Goal: Task Accomplishment & Management: Use online tool/utility

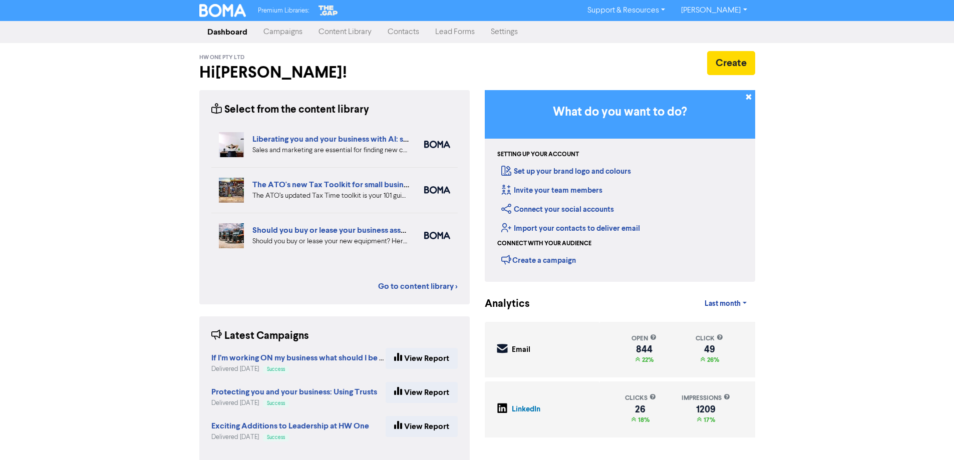
click at [341, 32] on link "Content Library" at bounding box center [345, 32] width 69 height 20
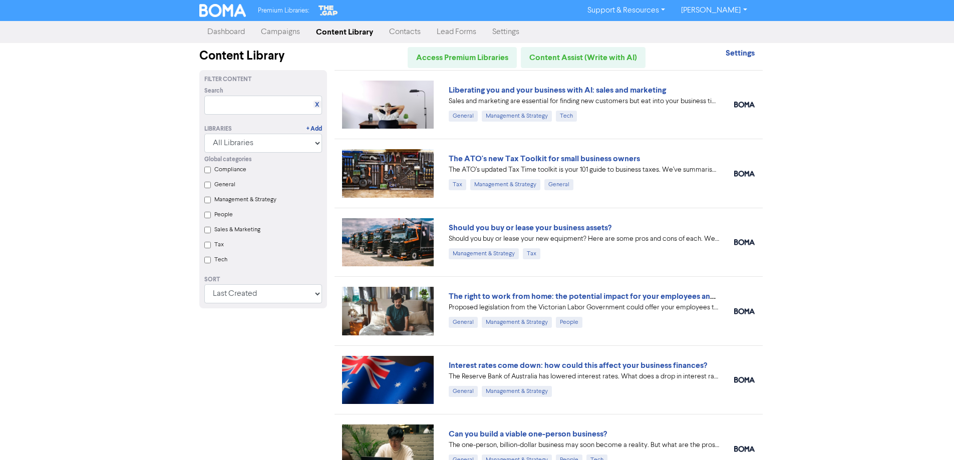
click at [281, 33] on link "Campaigns" at bounding box center [280, 32] width 55 height 20
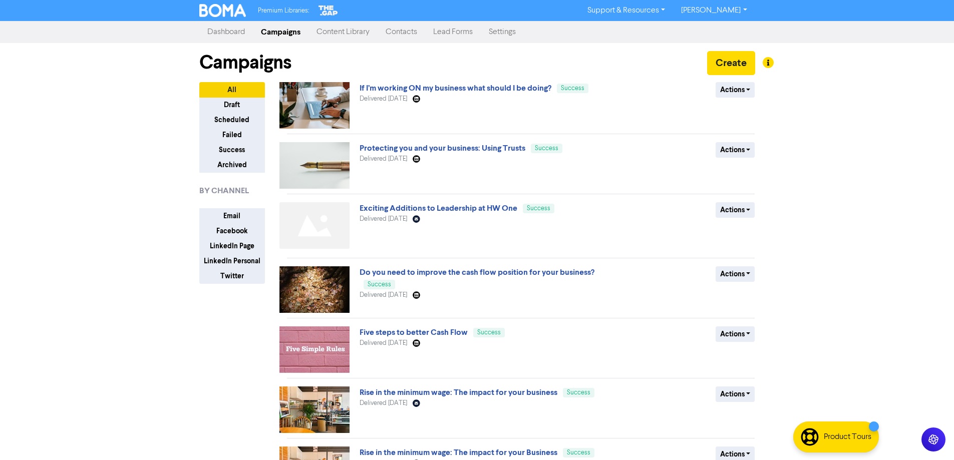
click at [342, 22] on link "Content Library" at bounding box center [343, 32] width 69 height 20
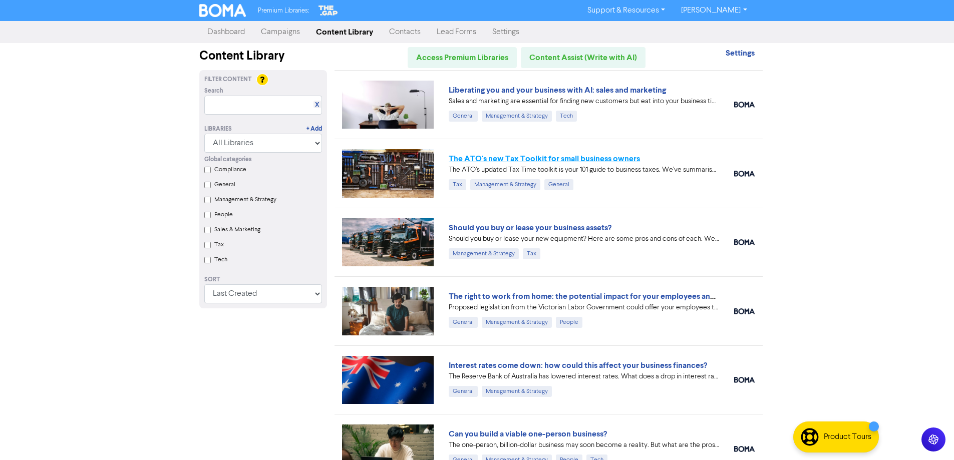
click at [629, 158] on link "The ATO's new Tax Toolkit for small business owners" at bounding box center [544, 159] width 191 height 10
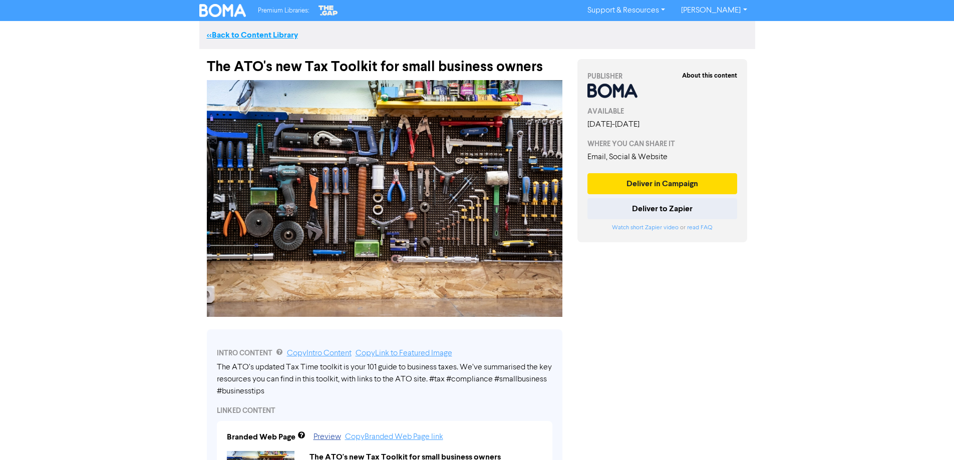
click at [244, 37] on link "<< Back to Content Library" at bounding box center [252, 35] width 91 height 10
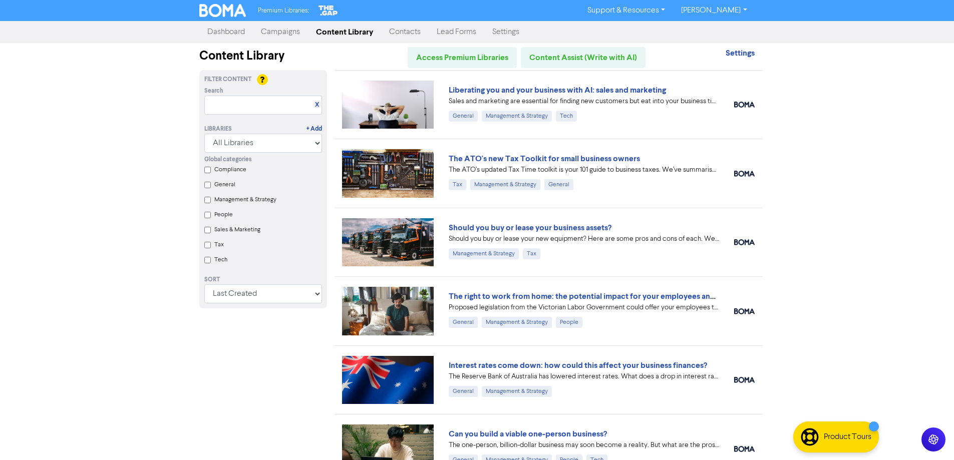
click at [291, 27] on link "Campaigns" at bounding box center [280, 32] width 55 height 20
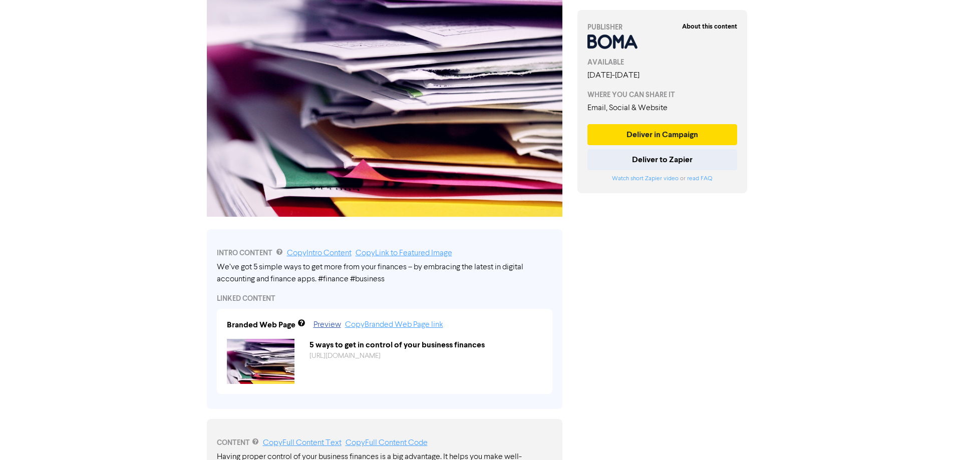
scroll to position [251, 0]
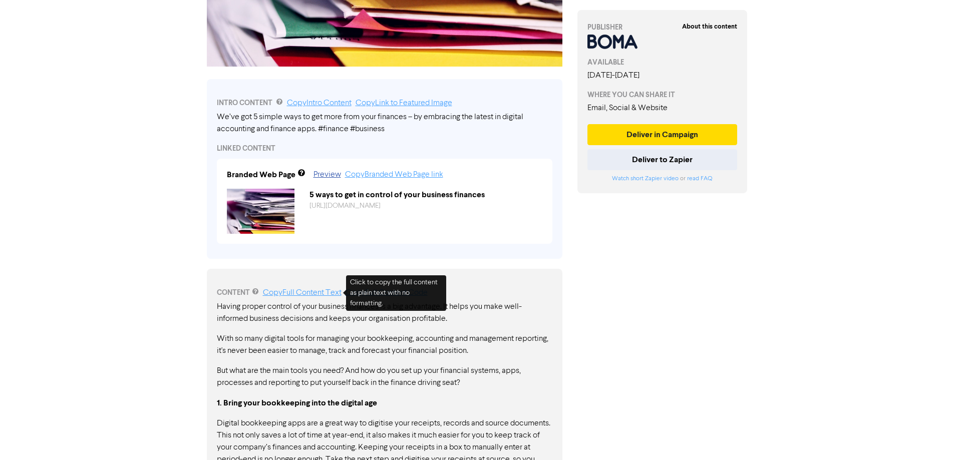
click at [317, 296] on link "Copy Full Content Text" at bounding box center [302, 293] width 79 height 8
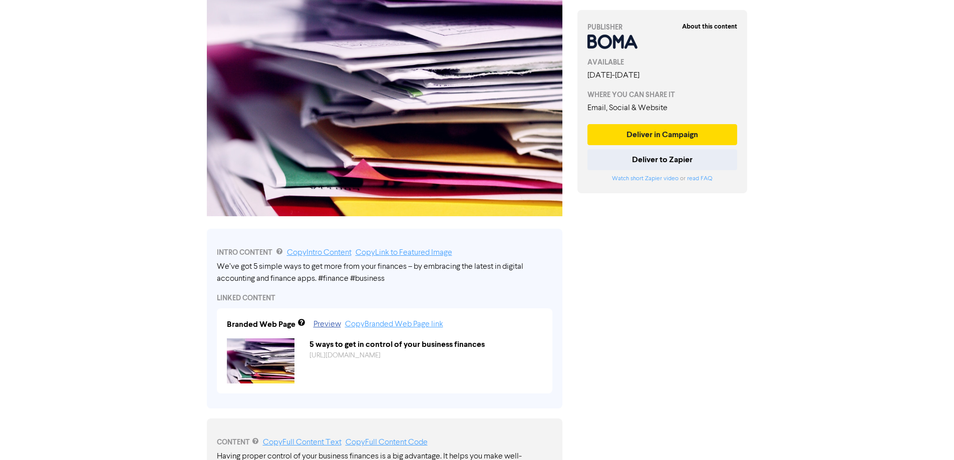
scroll to position [0, 0]
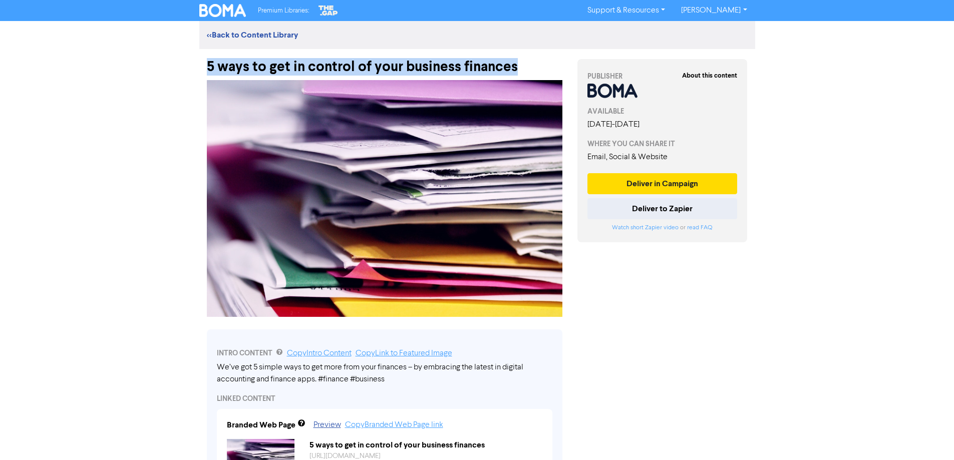
drag, startPoint x: 505, startPoint y: 67, endPoint x: 209, endPoint y: 72, distance: 295.1
click at [209, 72] on div "5 ways to get in control of your business finances" at bounding box center [385, 62] width 356 height 26
copy div "5 ways to get in control of your business finances"
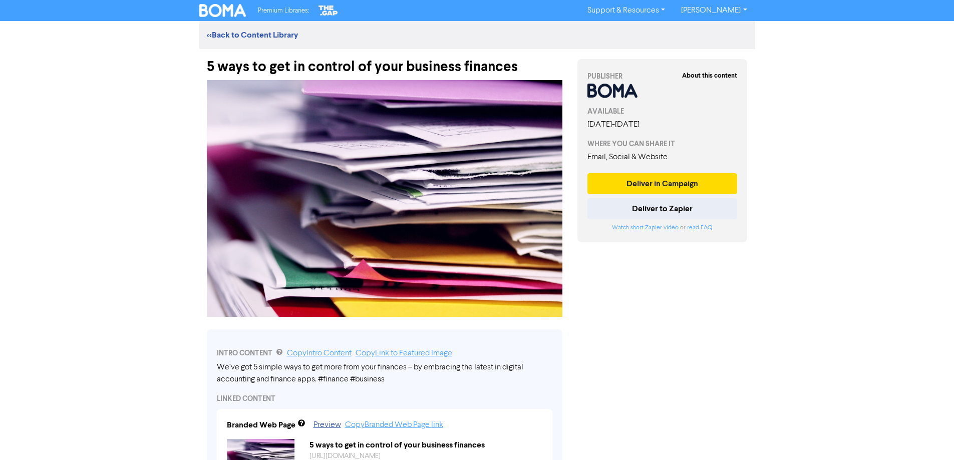
click at [784, 157] on div "Premium Libraries: Support & Resources Video Tutorials FAQ & Guides Marketing E…" at bounding box center [477, 230] width 954 height 460
click at [822, 314] on div "Premium Libraries: Support & Resources Video Tutorials FAQ & Guides Marketing E…" at bounding box center [477, 230] width 954 height 460
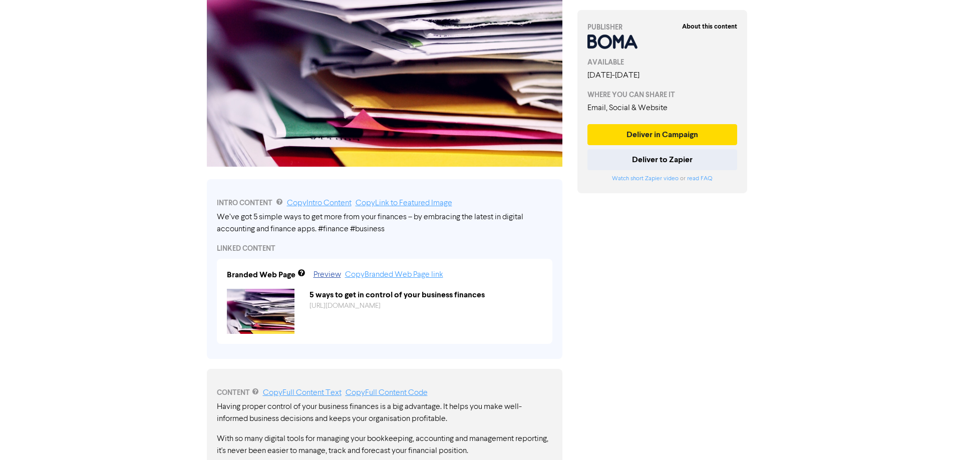
click at [820, 224] on div "Premium Libraries: Support & Resources Video Tutorials FAQ & Guides Marketing E…" at bounding box center [477, 80] width 954 height 460
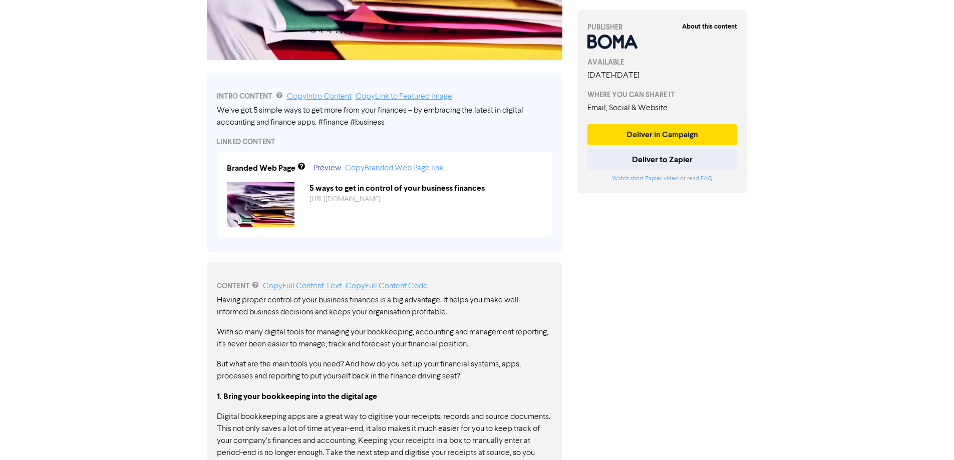
scroll to position [357, 0]
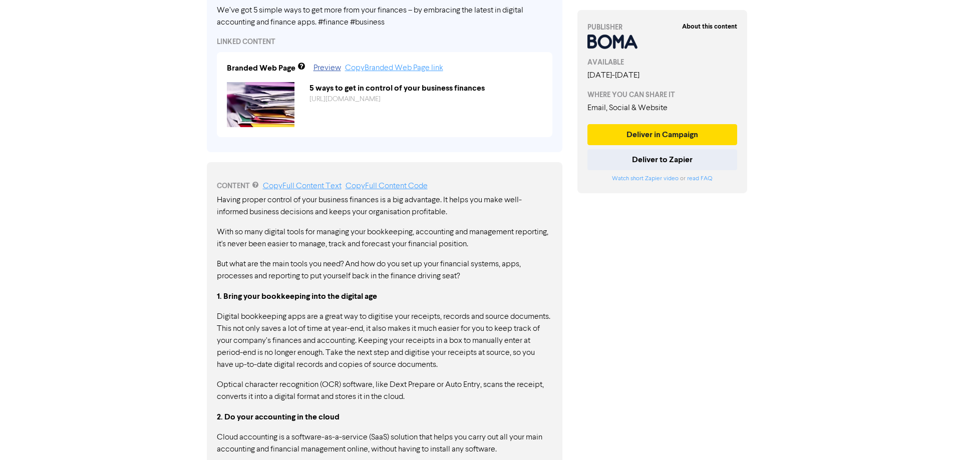
click at [672, 330] on div "About this content PUBLISHER AVAILABLE [DATE] - [DATE] WHERE YOU CAN SHARE IT E…" at bounding box center [662, 377] width 185 height 1370
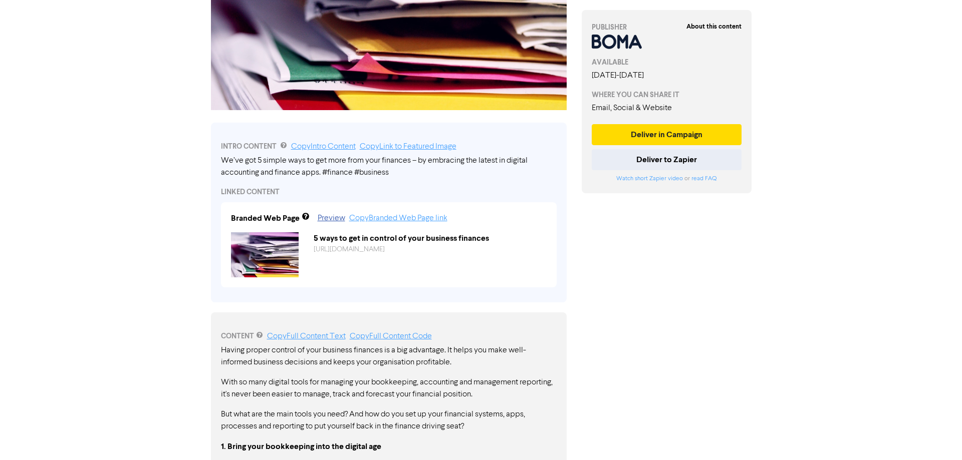
scroll to position [157, 0]
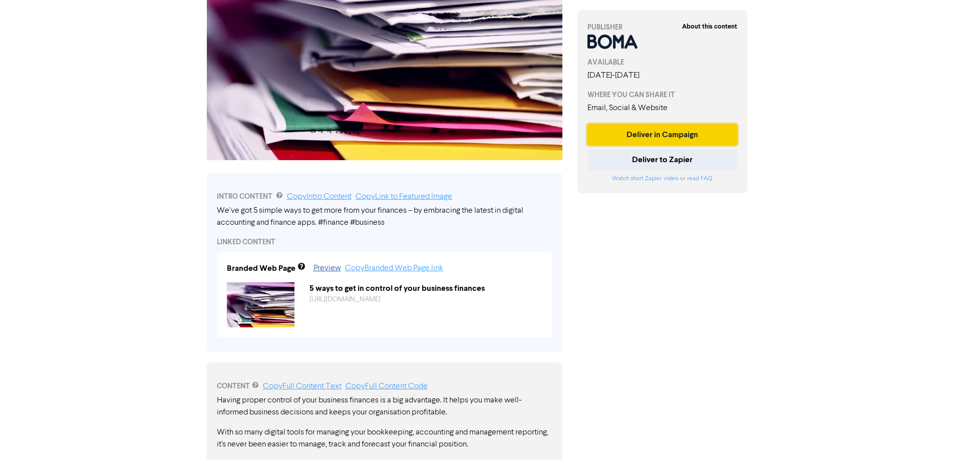
click at [660, 129] on button "Deliver in Campaign" at bounding box center [663, 134] width 150 height 21
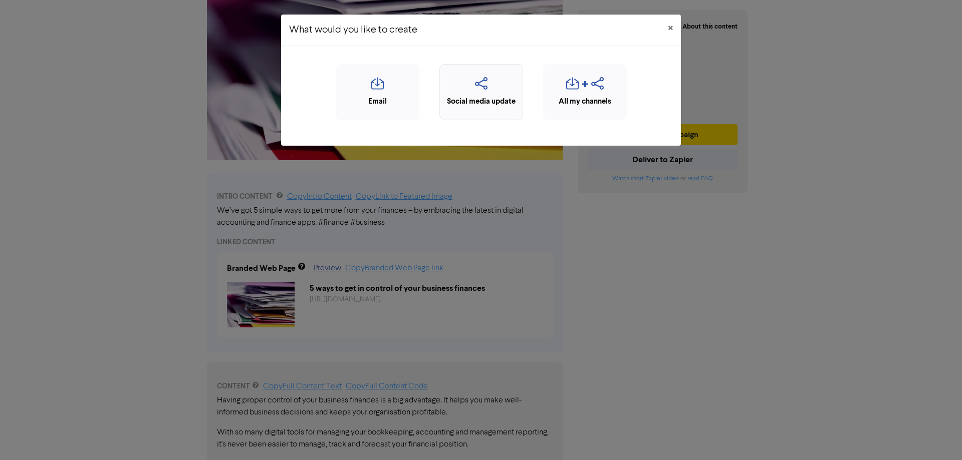
click at [462, 96] on div "Social media update" at bounding box center [481, 102] width 73 height 12
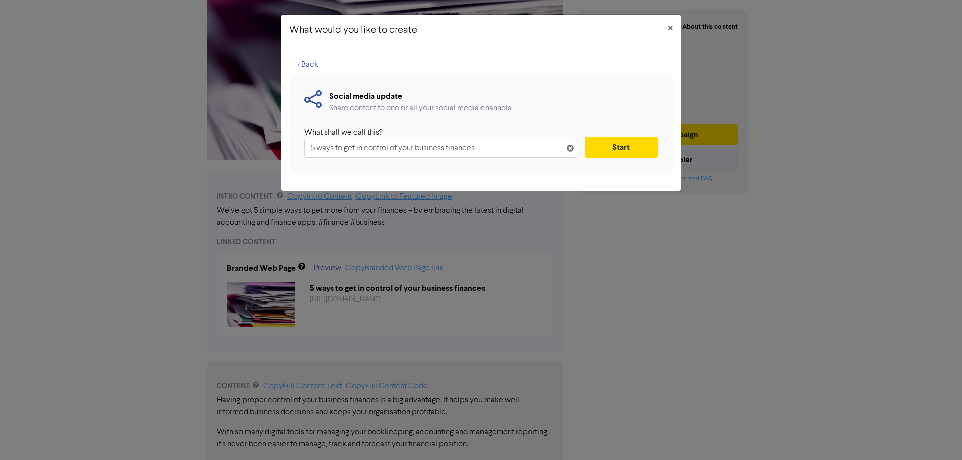
click at [423, 150] on input "5 ways to get in control of your business finances" at bounding box center [440, 148] width 273 height 19
click at [450, 145] on input "5 ways to get in control of your Business finances" at bounding box center [440, 148] width 273 height 19
click at [495, 148] on input "5 ways to get in control of your Business Finances" at bounding box center [440, 148] width 273 height 19
type input "5 ways to get in control of your Business Finances"
click at [615, 148] on button "Start" at bounding box center [621, 147] width 73 height 21
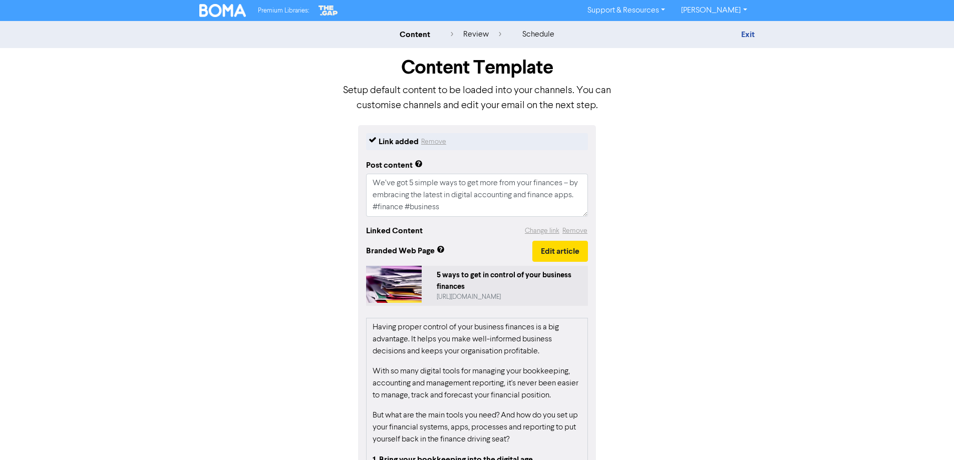
scroll to position [12, 0]
click at [511, 193] on textarea "We’ve got 5 simple ways to get more from your finances – by embracing the lates…" at bounding box center [477, 195] width 222 height 43
type textarea "x"
type textarea "We’ve got 5 simple ways to get more from your finances – by embracing the lates…"
type textarea "x"
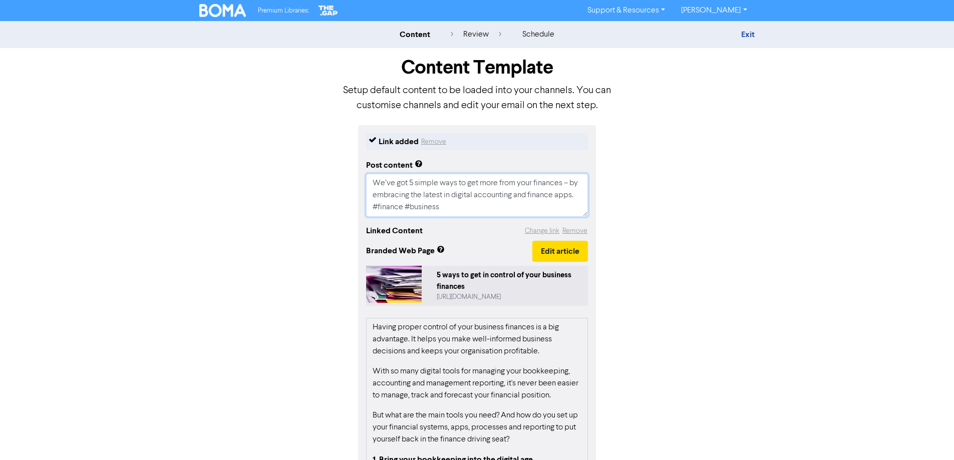
scroll to position [0, 0]
click at [495, 210] on textarea "We’ve got 5 simple ways to get more from your finances – by embracing the lates…" at bounding box center [477, 195] width 222 height 43
click at [471, 210] on textarea "We’ve got 5 simple ways to get more from your finances – by embracing the lates…" at bounding box center [477, 195] width 222 height 43
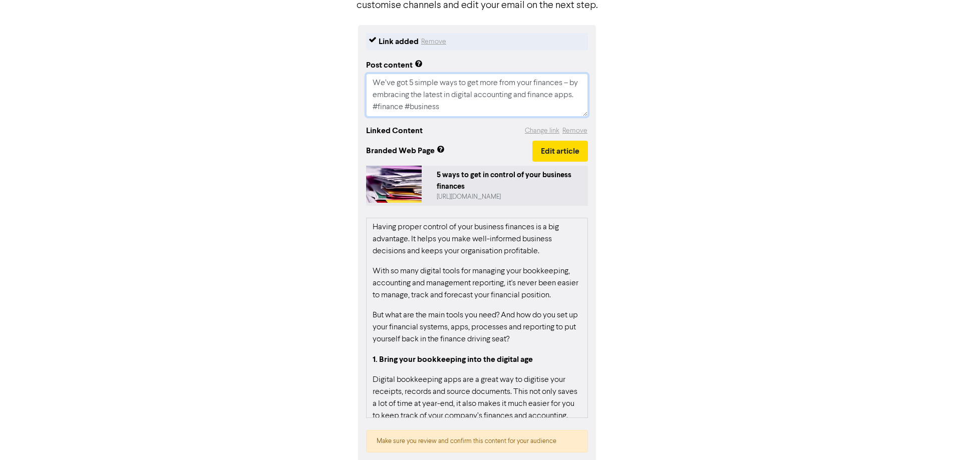
scroll to position [147, 0]
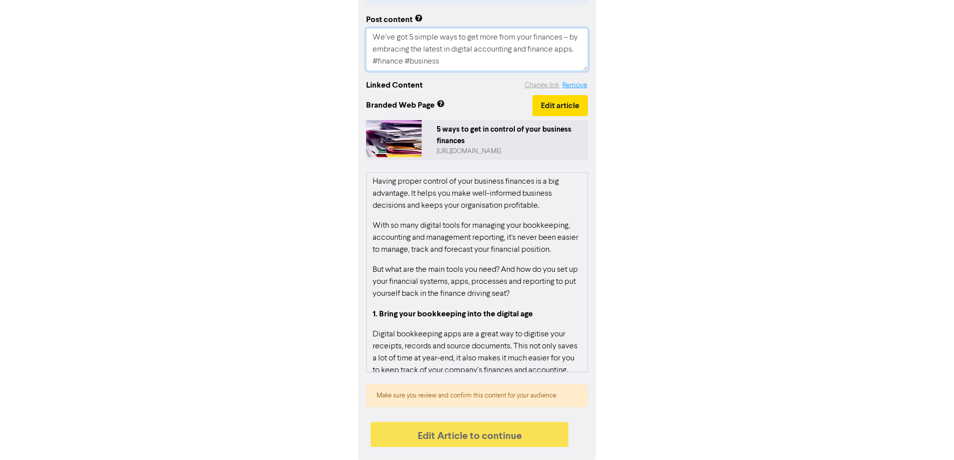
type textarea "We’ve got 5 simple ways to get more from your finances – by embracing the lates…"
click at [563, 90] on button "Remove" at bounding box center [575, 86] width 26 height 12
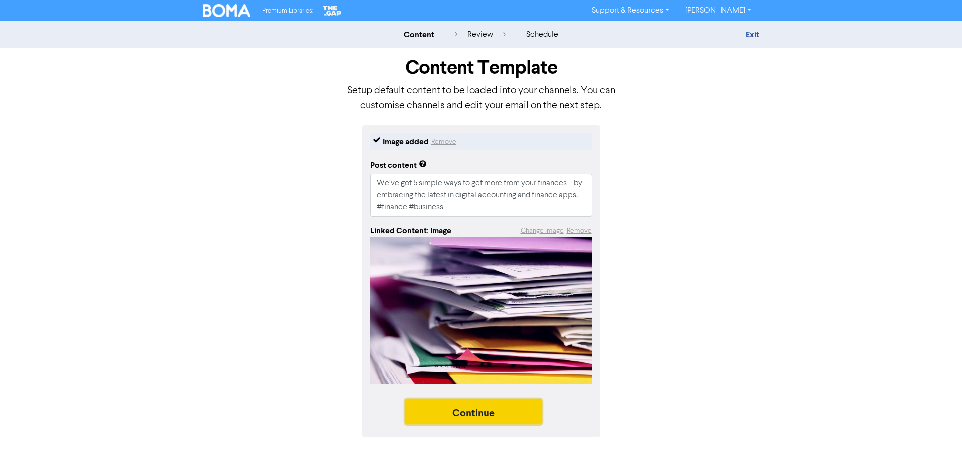
click at [488, 404] on button "Continue" at bounding box center [473, 412] width 136 height 25
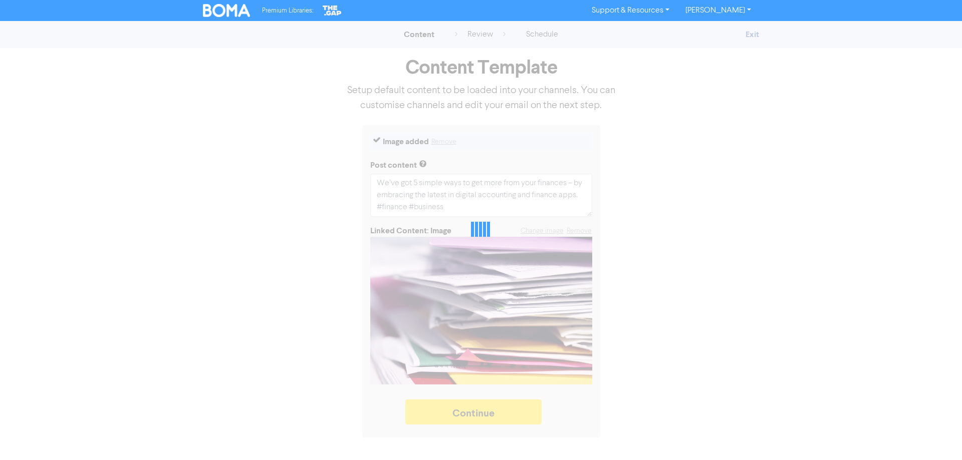
type textarea "x"
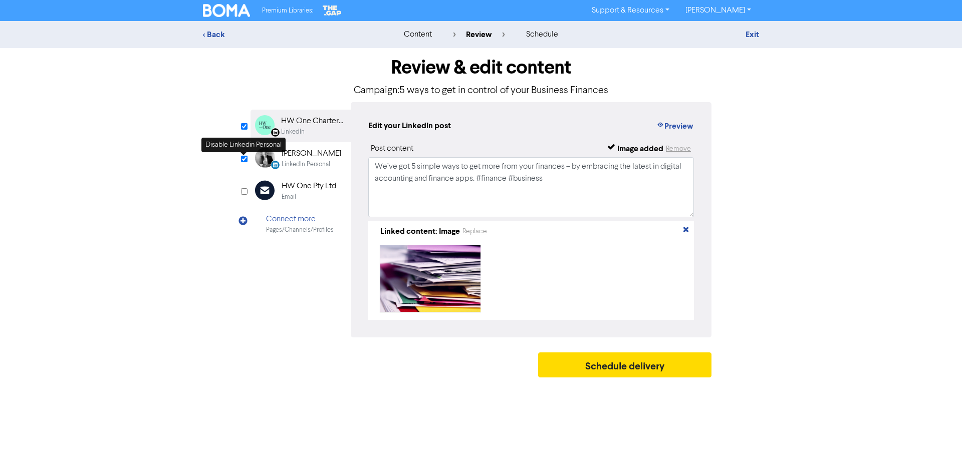
click at [245, 160] on input "checkbox" at bounding box center [244, 159] width 7 height 7
checkbox input "false"
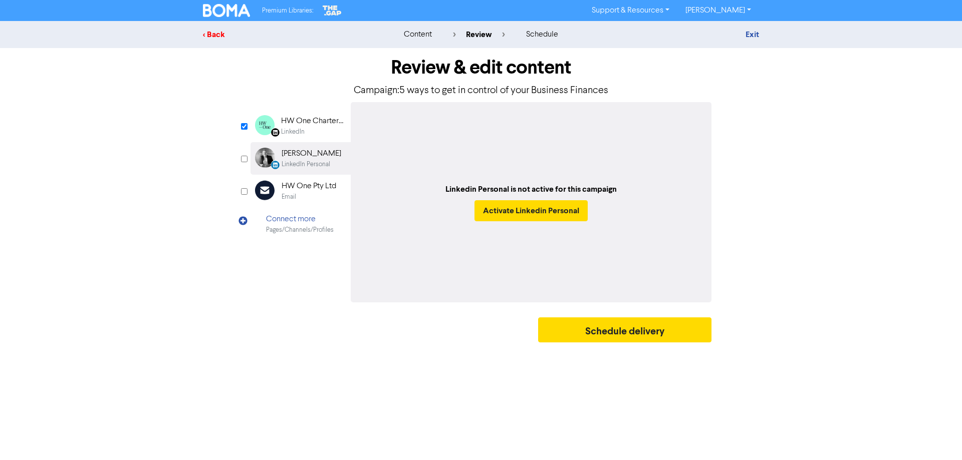
click at [219, 34] on div "< Back" at bounding box center [290, 35] width 175 height 12
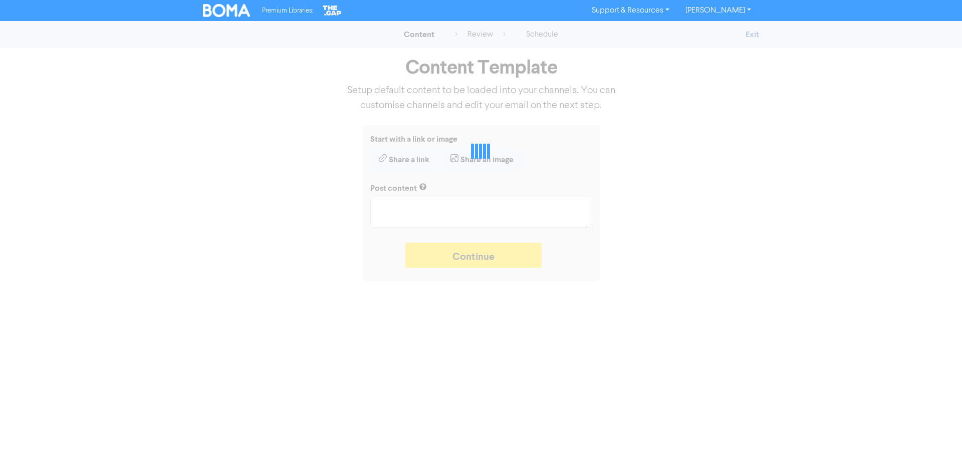
type textarea "x"
type textarea "We’ve got 5 simple ways to get more from your finances – by embracing the lates…"
type textarea "x"
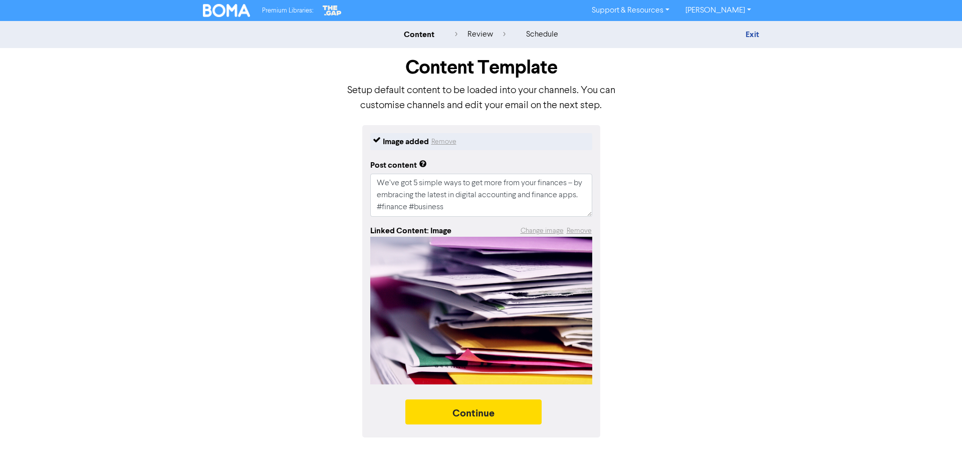
click at [743, 34] on div "Exit" at bounding box center [671, 35] width 175 height 12
click at [753, 34] on link "Exit" at bounding box center [753, 35] width 14 height 10
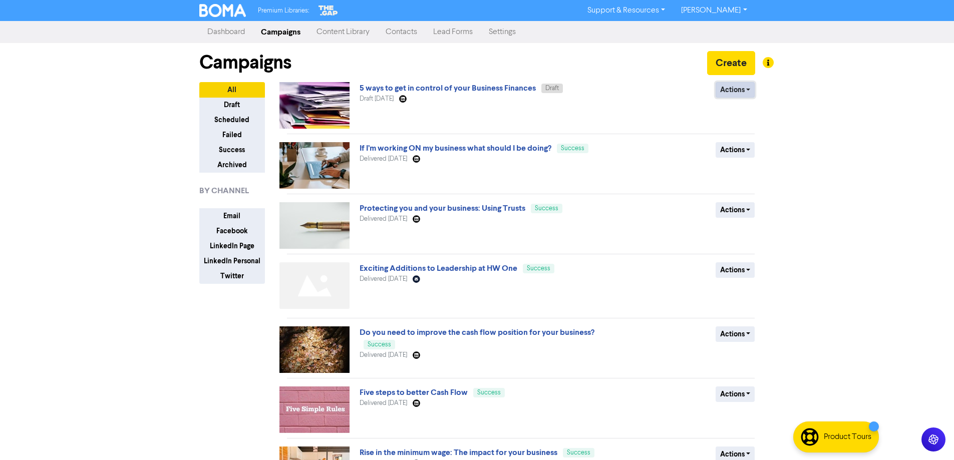
click at [748, 87] on button "Actions" at bounding box center [736, 90] width 40 height 16
click at [750, 108] on button "Delete" at bounding box center [755, 111] width 79 height 16
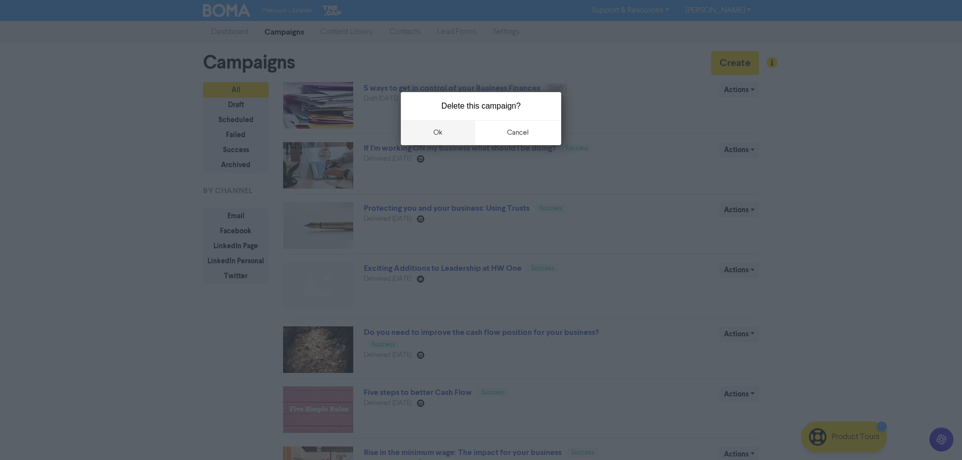
click at [436, 137] on button "ok" at bounding box center [438, 132] width 74 height 25
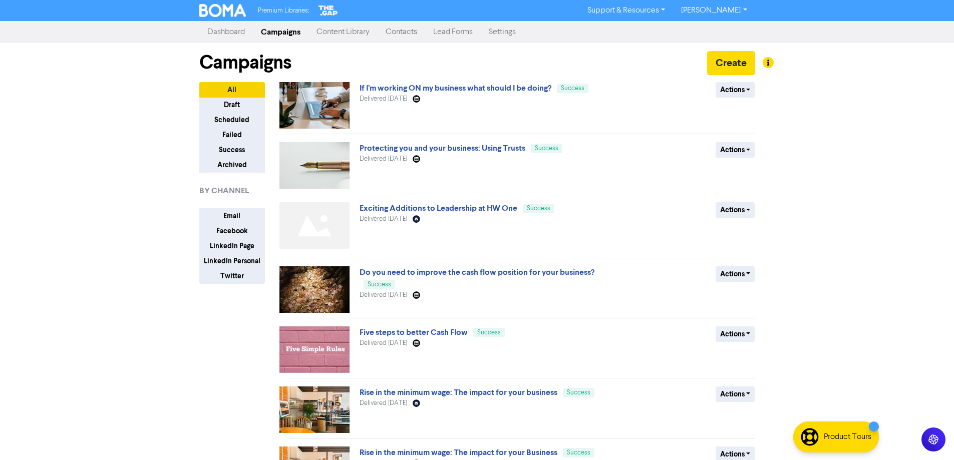
click at [328, 32] on link "Content Library" at bounding box center [343, 32] width 69 height 20
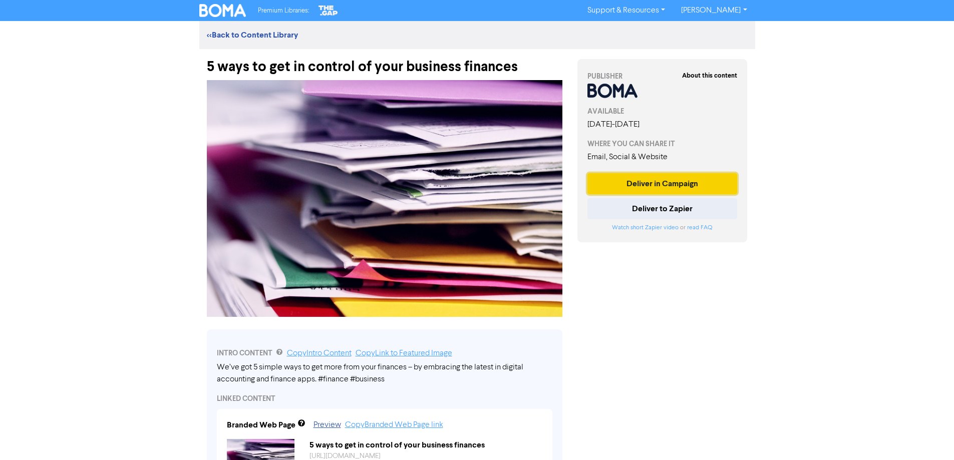
click at [657, 183] on button "Deliver in Campaign" at bounding box center [663, 183] width 150 height 21
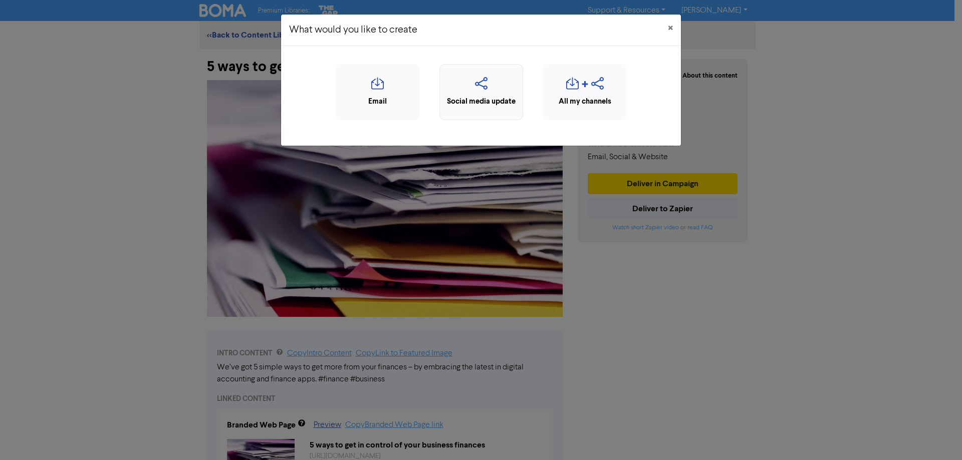
click at [486, 106] on div "Social media update" at bounding box center [481, 102] width 73 height 12
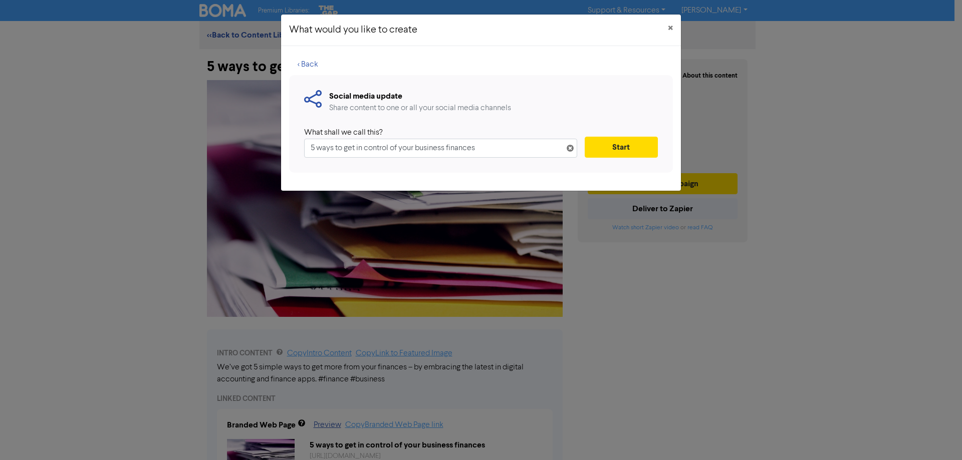
click at [420, 147] on input "5 ways to get in control of your business finances" at bounding box center [440, 148] width 273 height 19
click at [452, 147] on input "5 ways to get in control of your Business finances" at bounding box center [440, 148] width 273 height 19
type input "5 ways to get in control of your Business Finances"
click at [617, 146] on button "Start" at bounding box center [621, 147] width 73 height 21
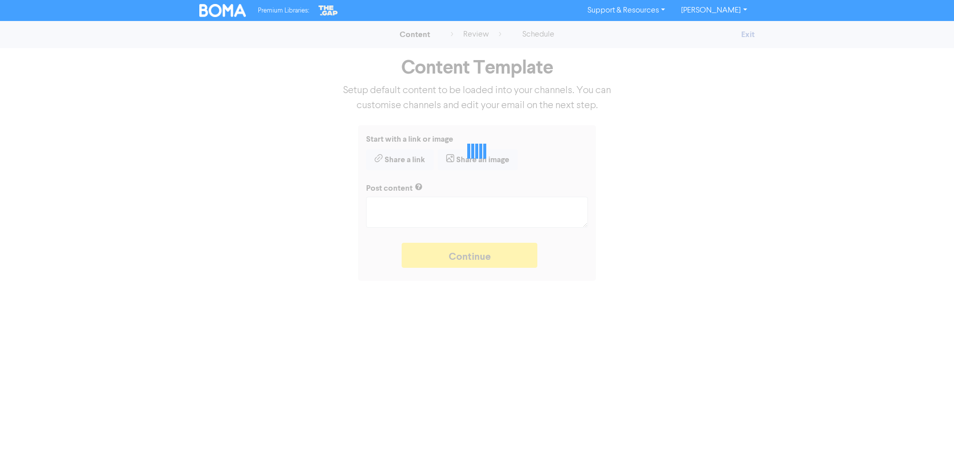
type textarea "x"
type textarea "We’ve got 5 simple ways to get more from your finances – by embracing the lates…"
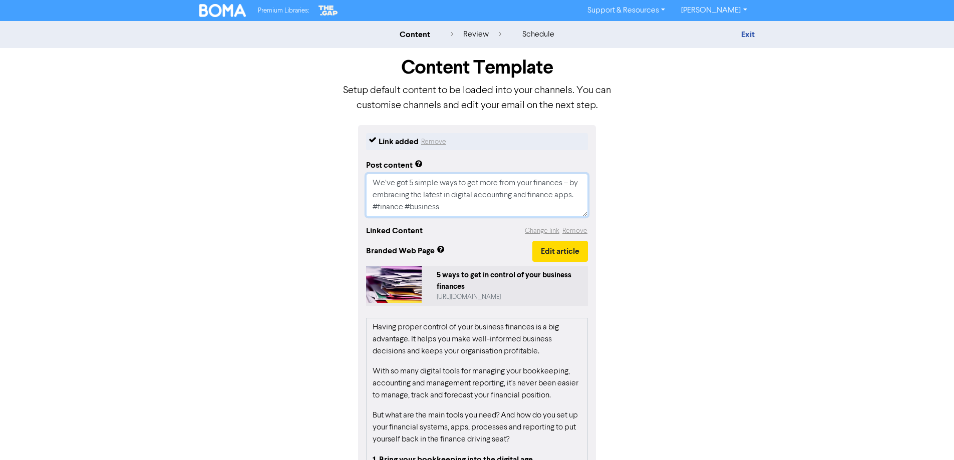
click at [532, 203] on textarea "We’ve got 5 simple ways to get more from your finances – by embracing the lates…" at bounding box center [477, 195] width 222 height 43
type textarea "x"
type textarea "We’ve got 5 simple ways to get more from your finances – by embracing the lates…"
type textarea "x"
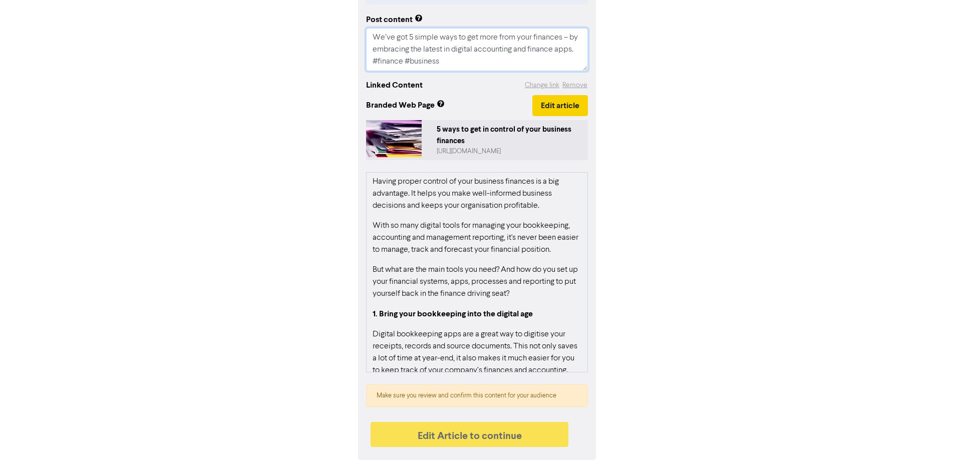
type textarea "We’ve got 5 simple ways to get more from your finances – by embracing the lates…"
click at [568, 111] on button "Edit article" at bounding box center [561, 105] width 56 height 21
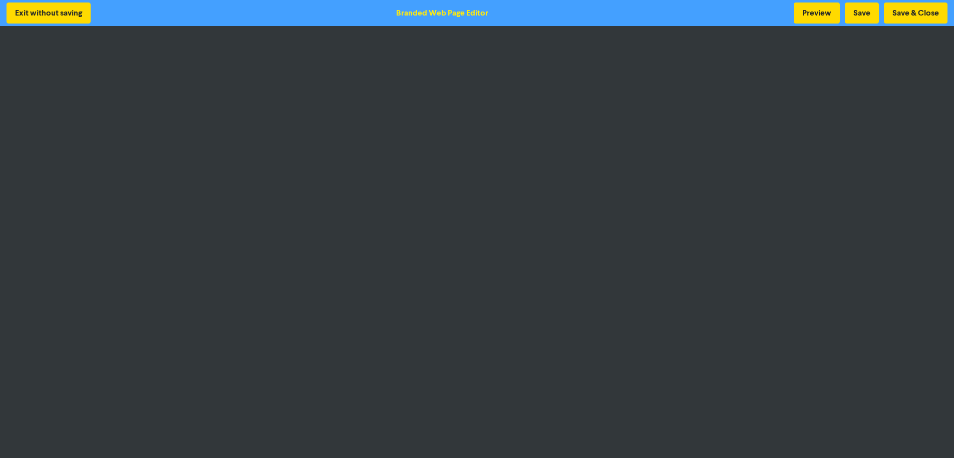
scroll to position [1, 0]
